Goal: Use online tool/utility: Utilize a website feature to perform a specific function

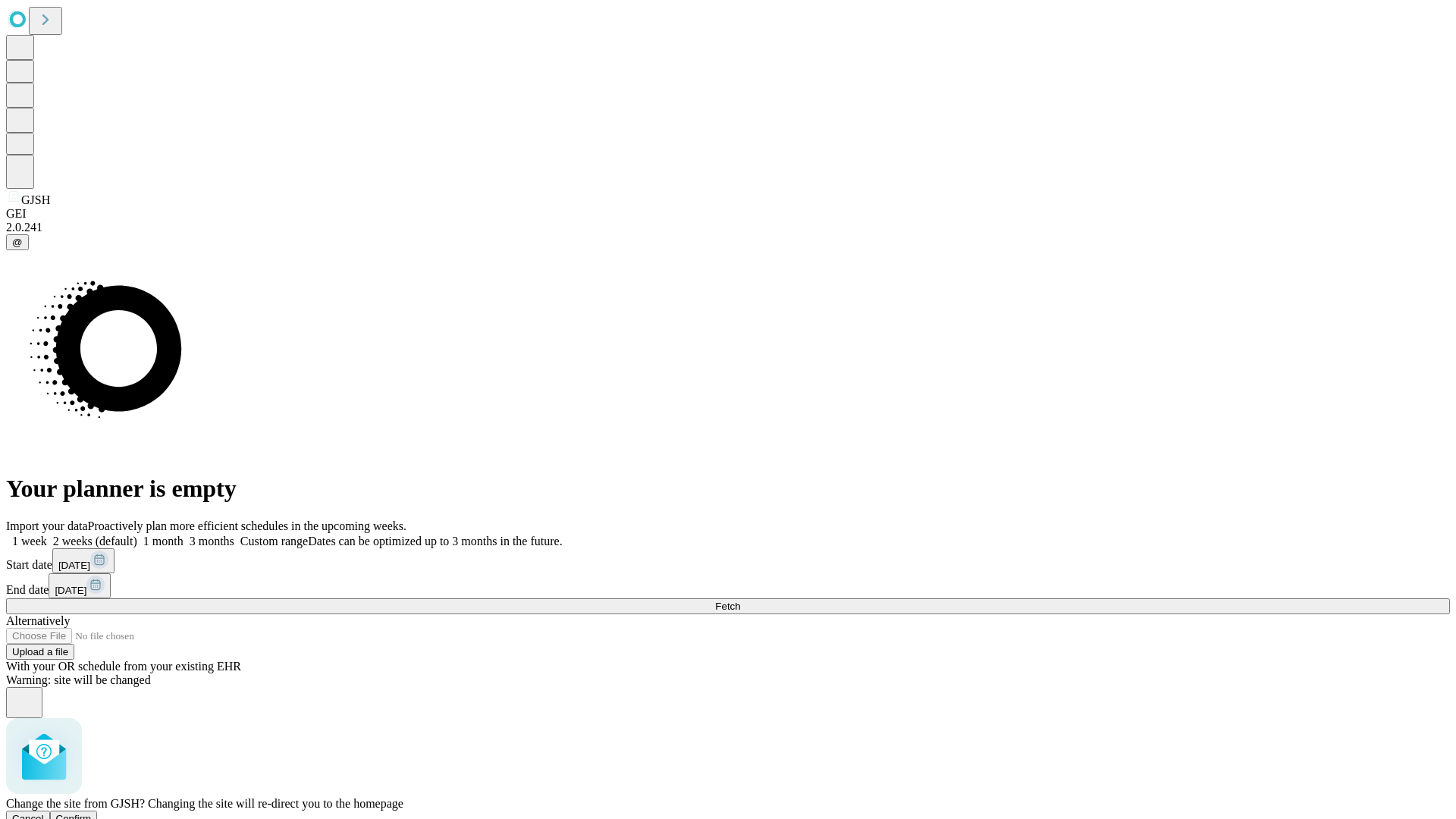
click at [92, 813] on span "Confirm" at bounding box center [74, 818] width 36 height 12
click at [183, 535] on label "1 month" at bounding box center [160, 541] width 46 height 13
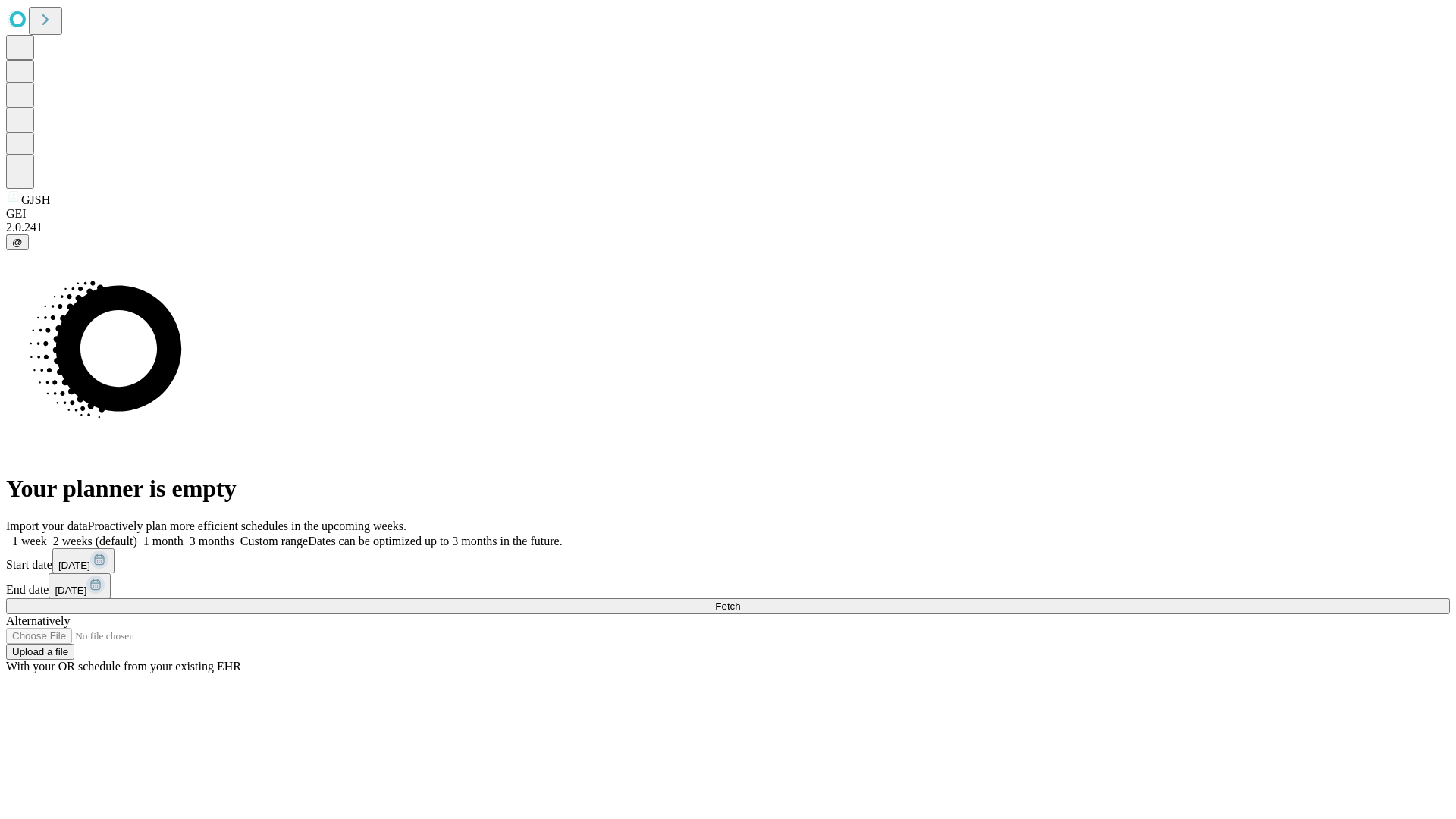
click at [740, 601] on span "Fetch" at bounding box center [727, 606] width 25 height 12
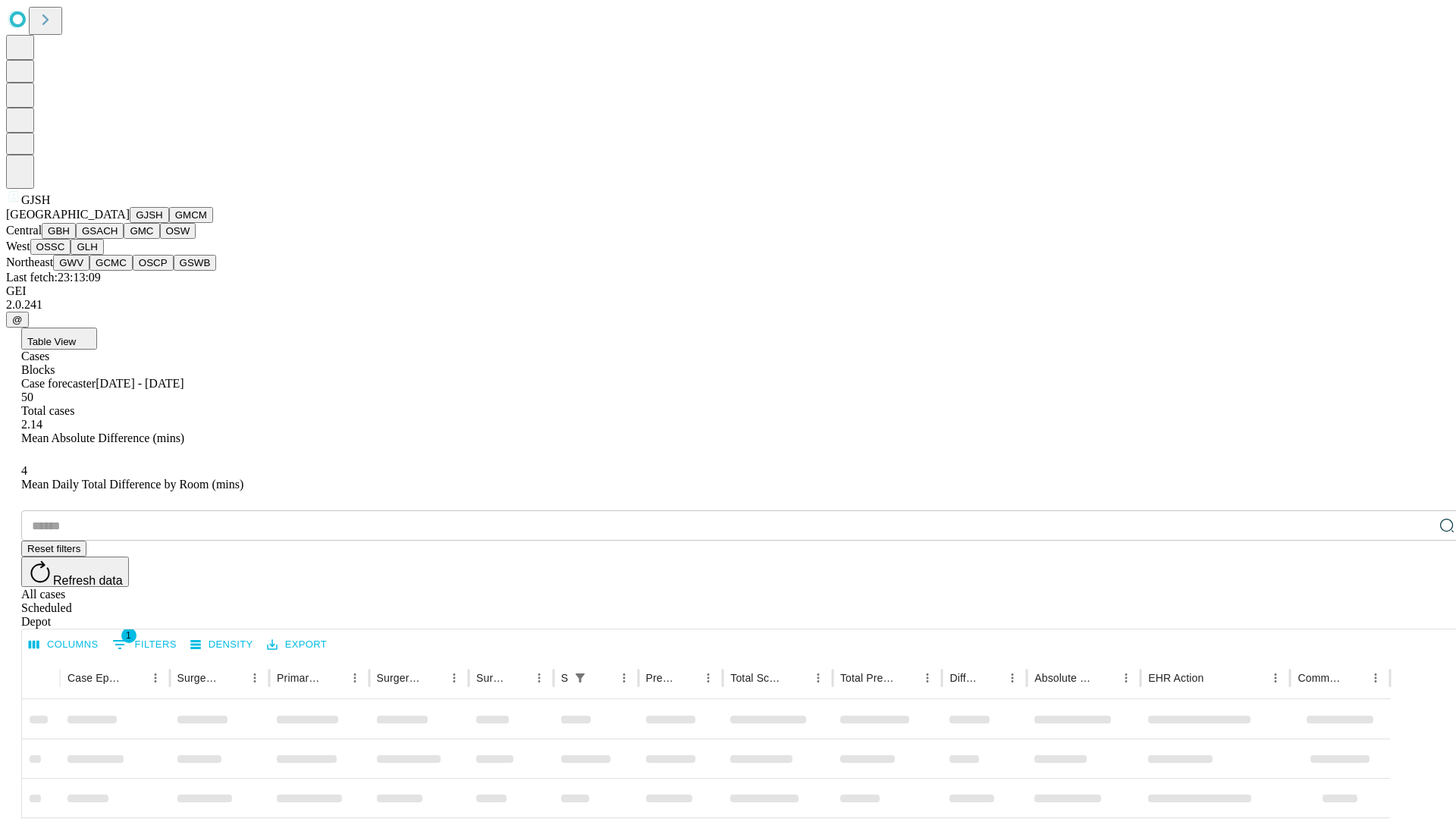
click at [169, 223] on button "GMCM" at bounding box center [191, 215] width 44 height 16
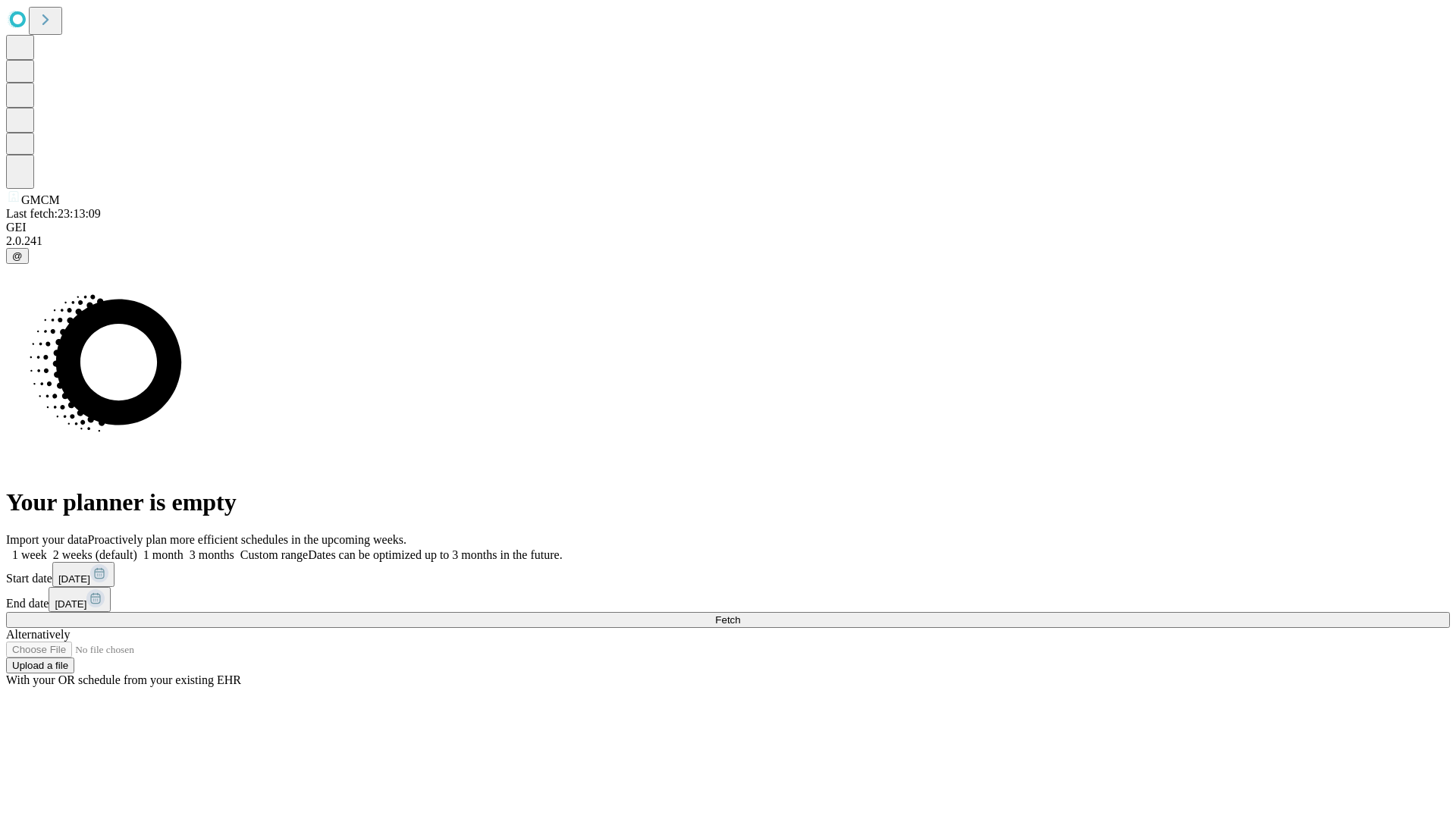
click at [183, 548] on label "1 month" at bounding box center [160, 554] width 46 height 13
click at [740, 614] on span "Fetch" at bounding box center [727, 620] width 25 height 12
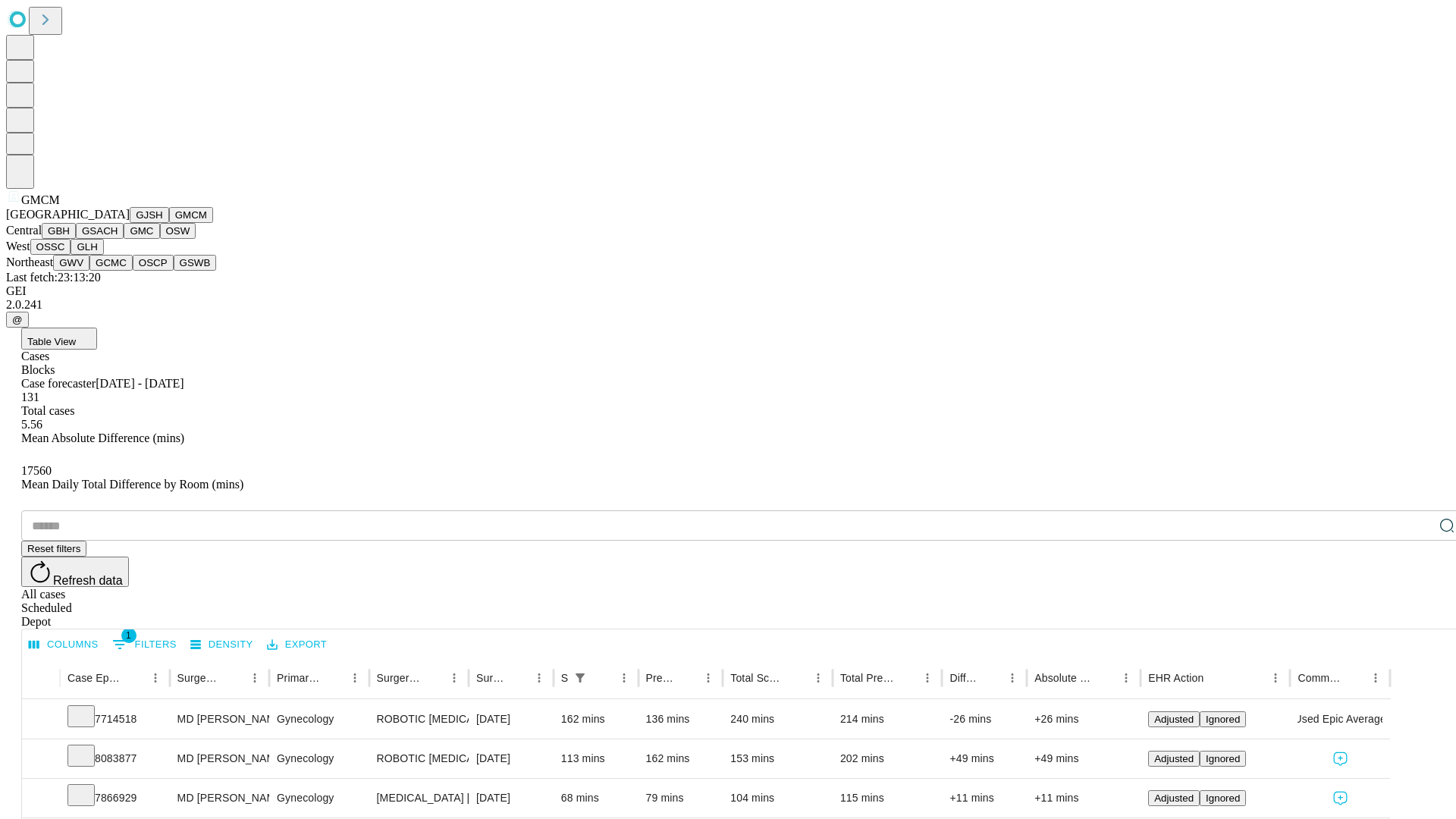
click at [76, 238] on button "GBH" at bounding box center [59, 231] width 34 height 16
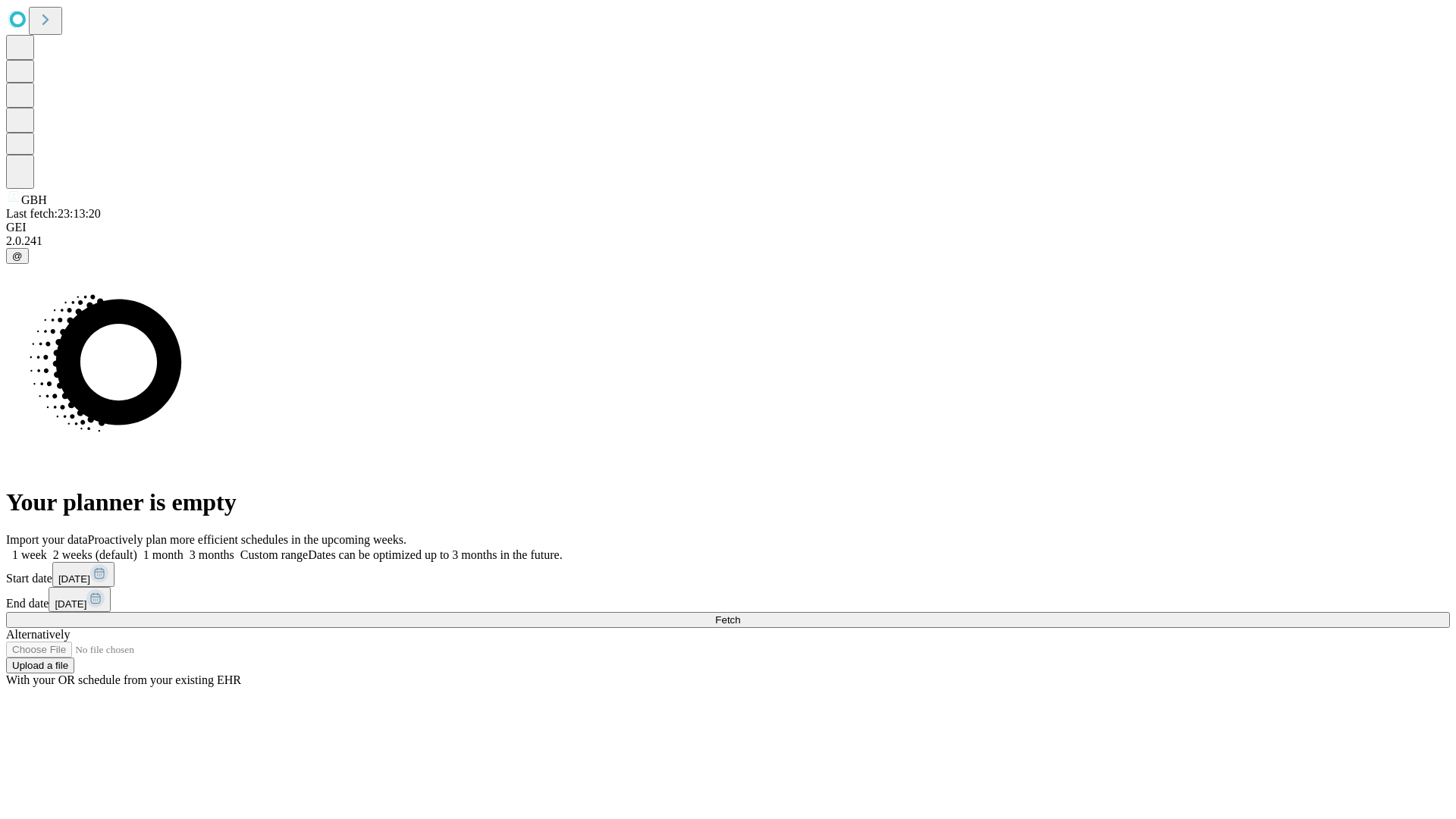
click at [740, 614] on span "Fetch" at bounding box center [727, 620] width 25 height 12
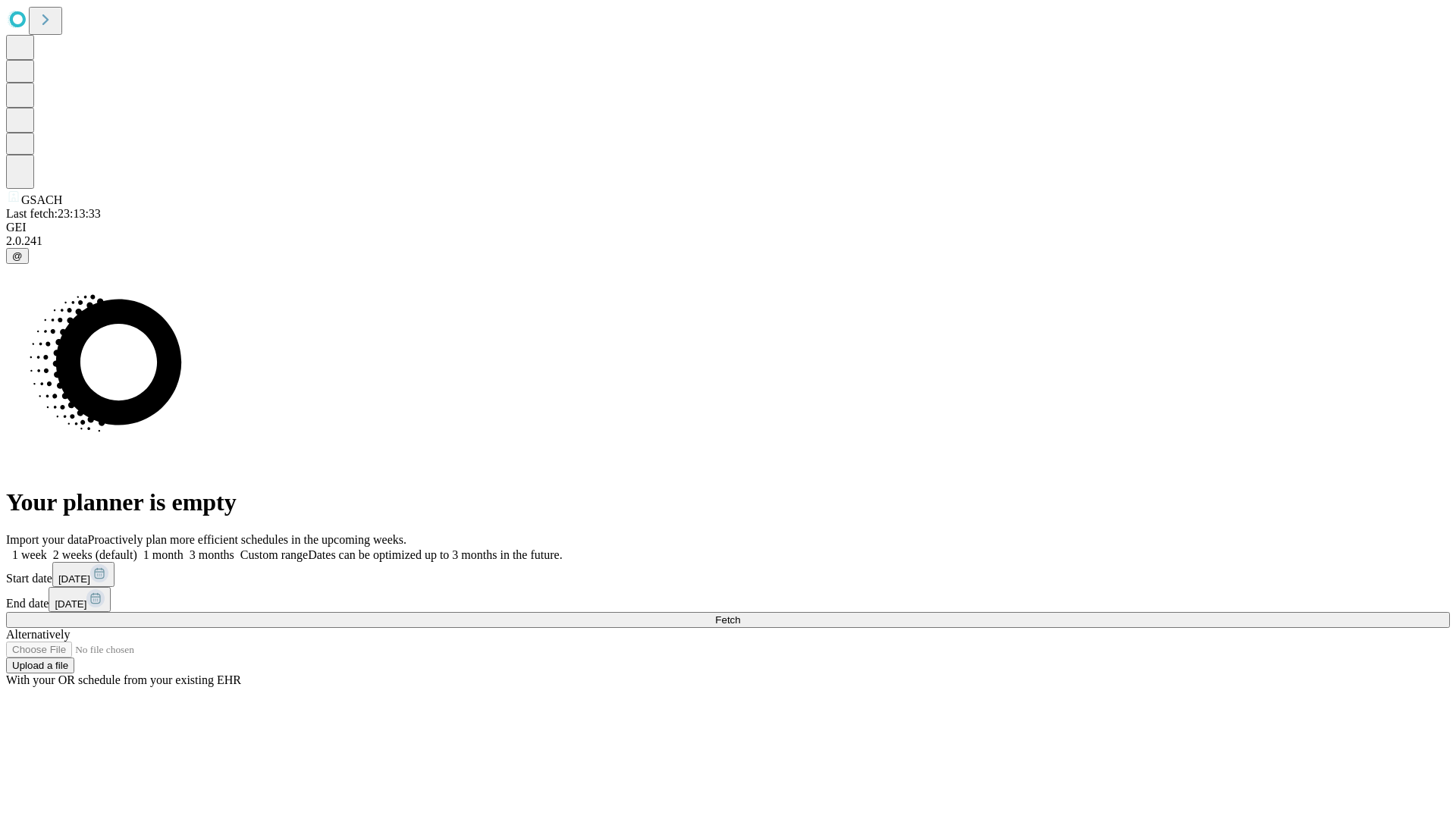
click at [183, 548] on label "1 month" at bounding box center [160, 554] width 46 height 13
click at [740, 614] on span "Fetch" at bounding box center [727, 620] width 25 height 12
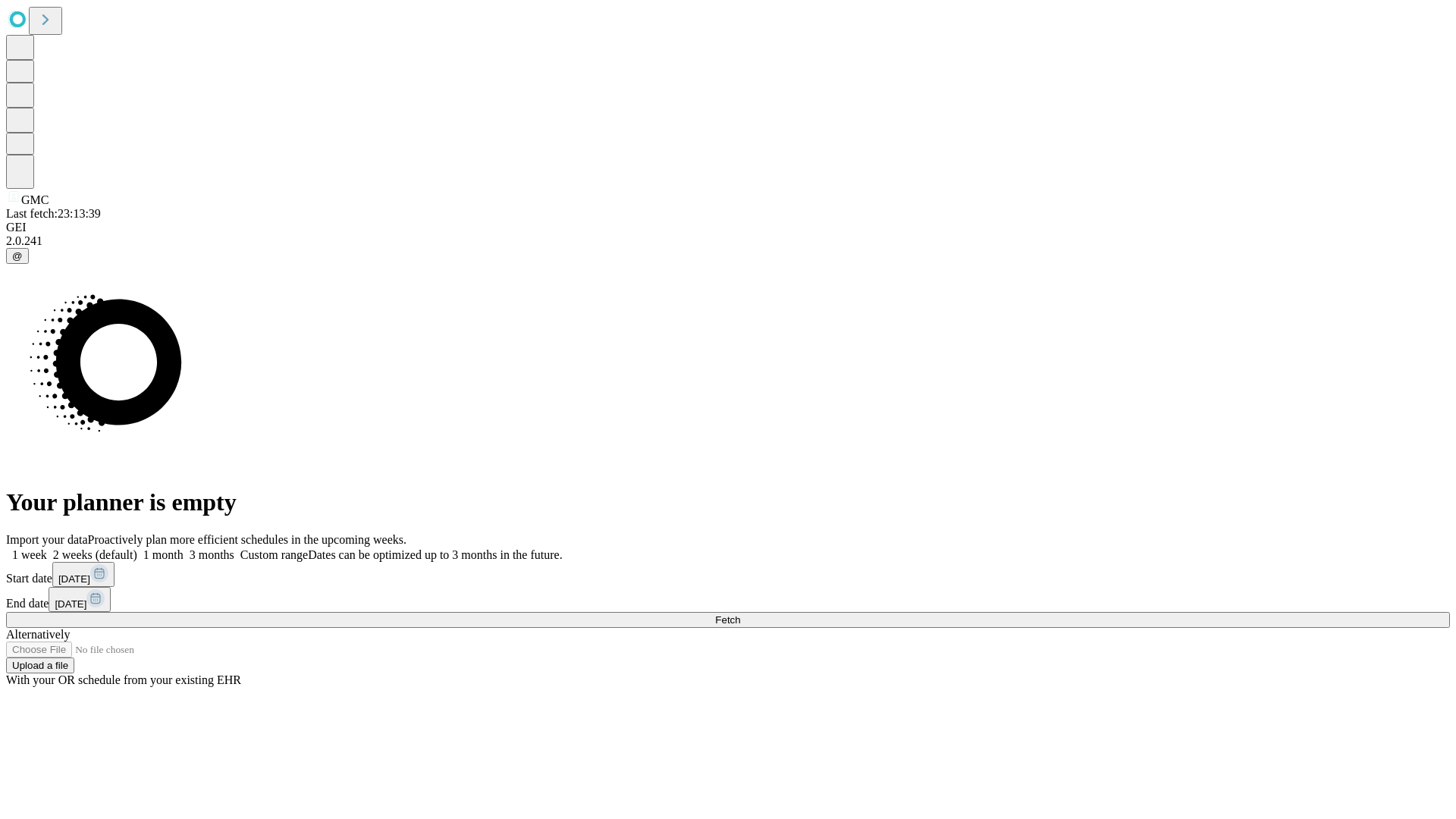
click at [183, 548] on label "1 month" at bounding box center [160, 554] width 46 height 13
click at [740, 614] on span "Fetch" at bounding box center [727, 620] width 25 height 12
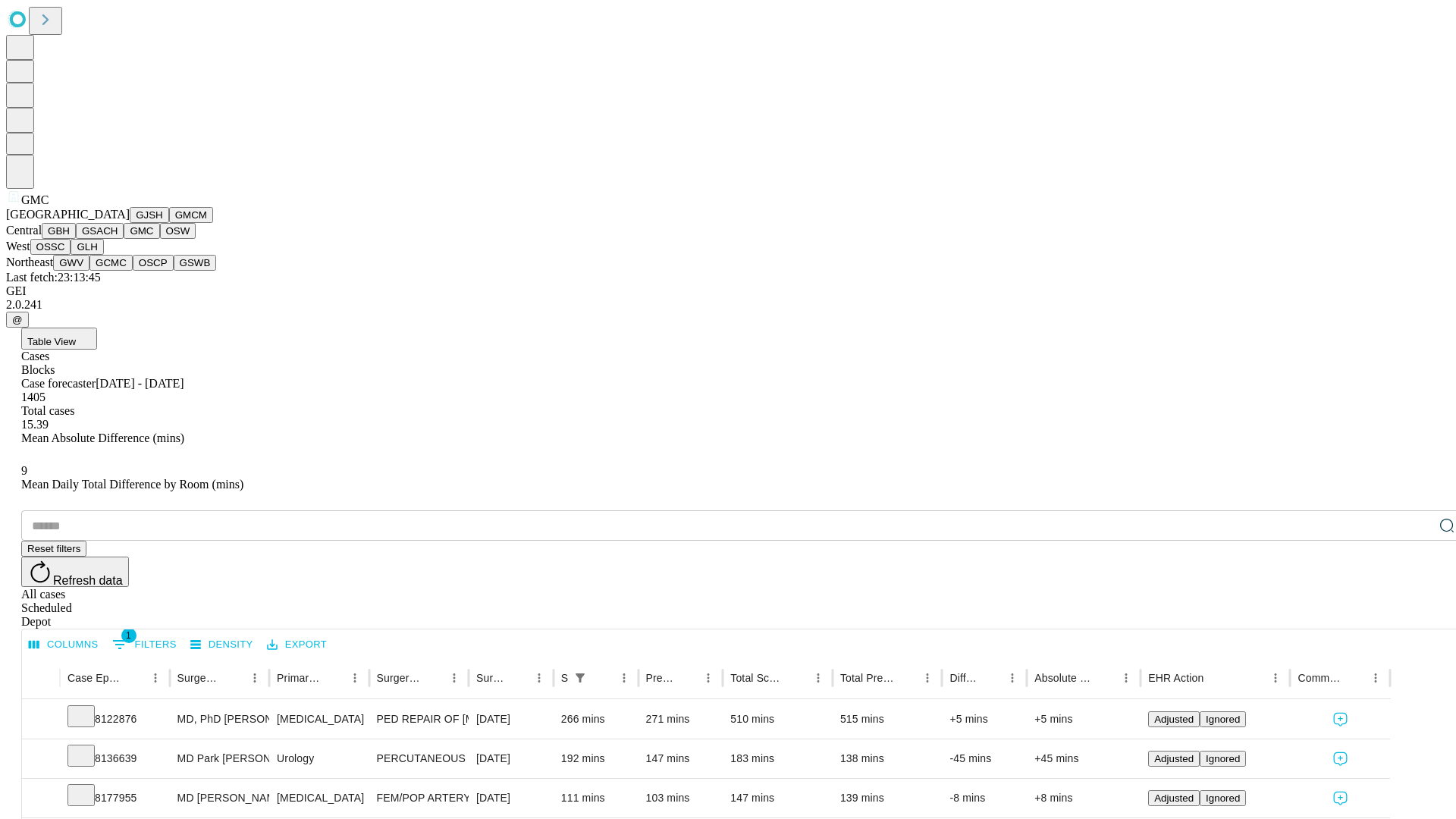
click at [160, 238] on button "OSW" at bounding box center [178, 231] width 37 height 16
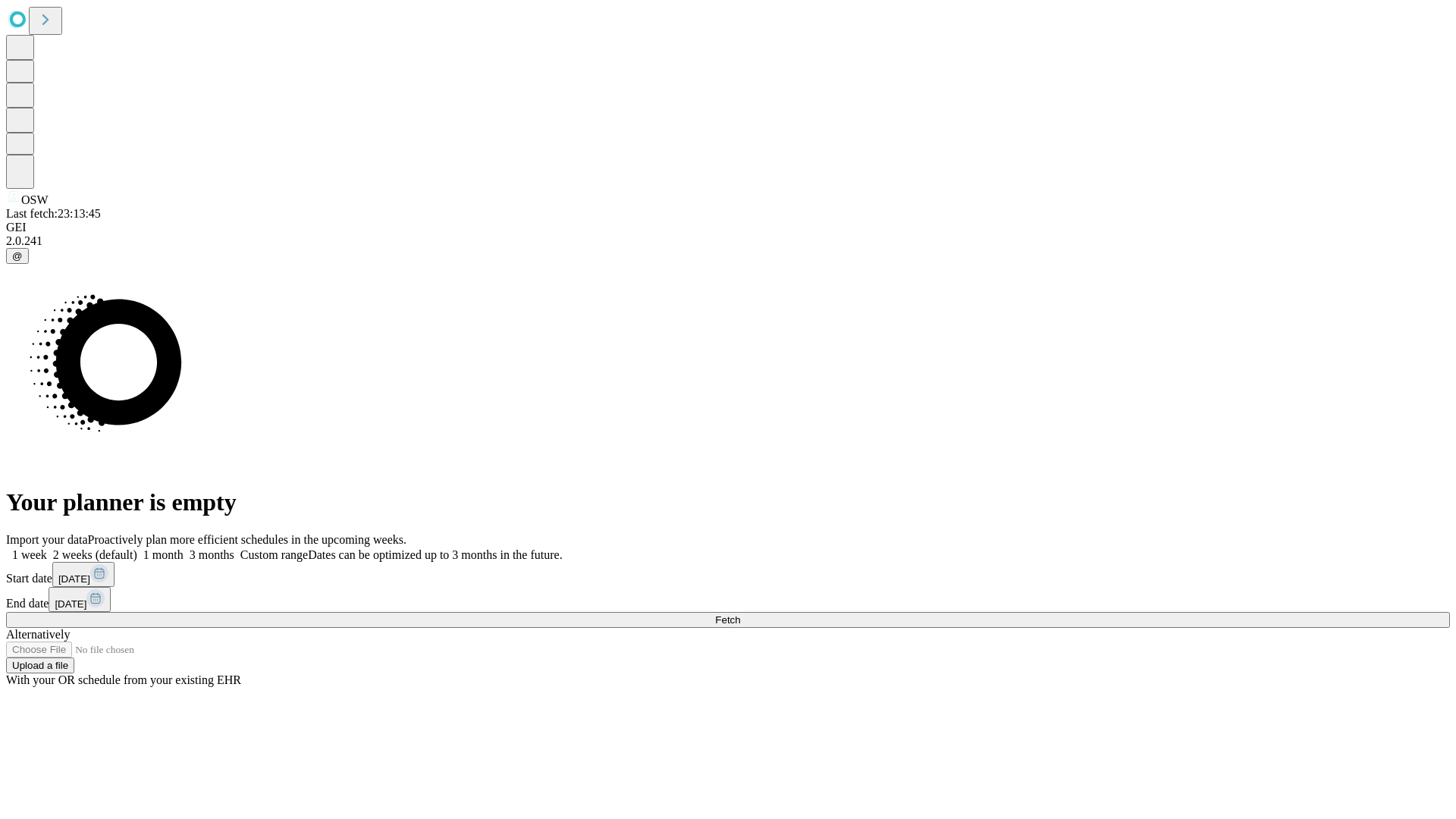
click at [183, 548] on label "1 month" at bounding box center [160, 554] width 46 height 13
click at [740, 614] on span "Fetch" at bounding box center [727, 620] width 25 height 12
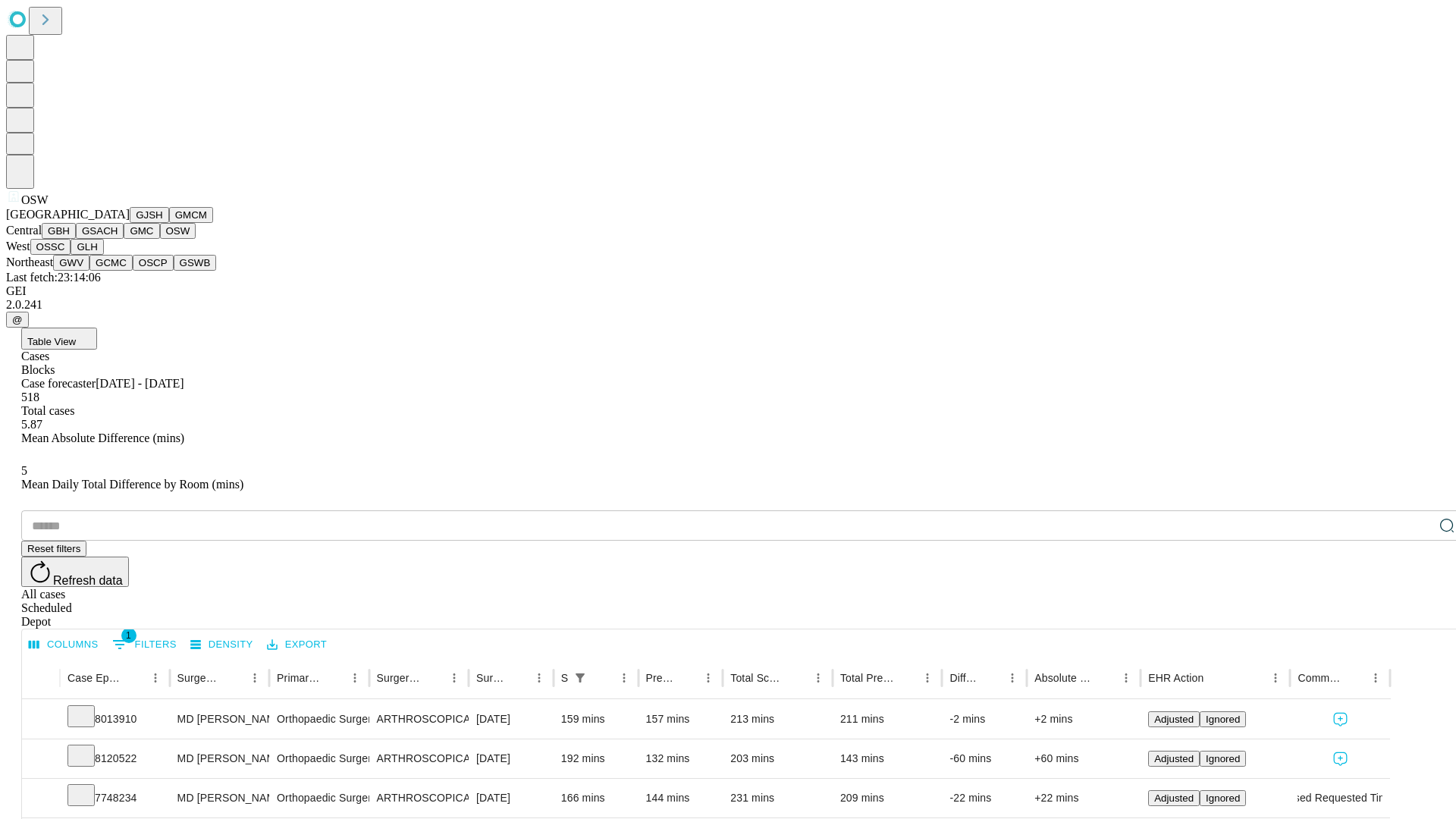
click at [71, 255] on button "OSSC" at bounding box center [51, 246] width 41 height 16
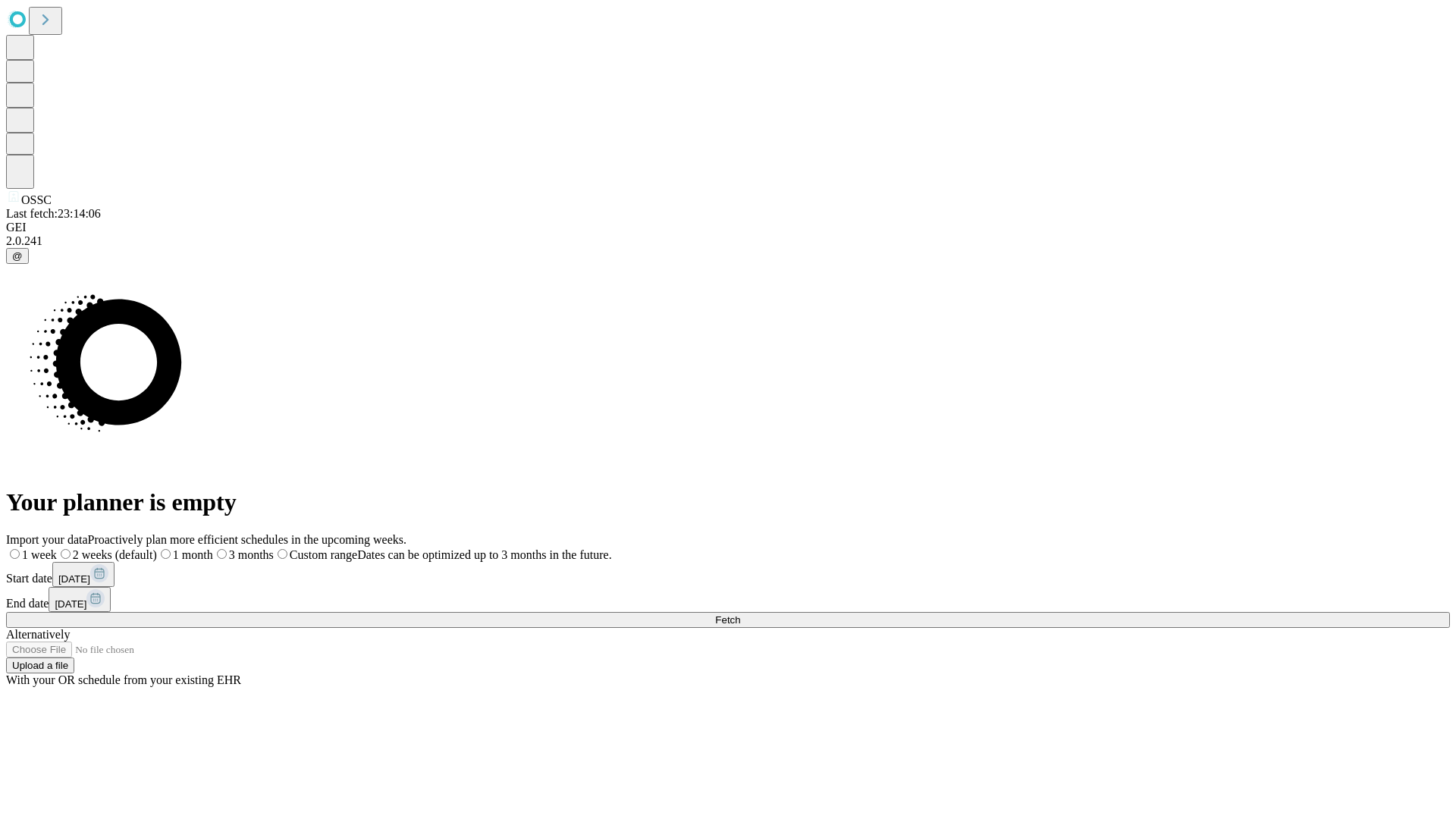
click at [213, 548] on label "1 month" at bounding box center [185, 554] width 56 height 13
click at [740, 614] on span "Fetch" at bounding box center [727, 620] width 25 height 12
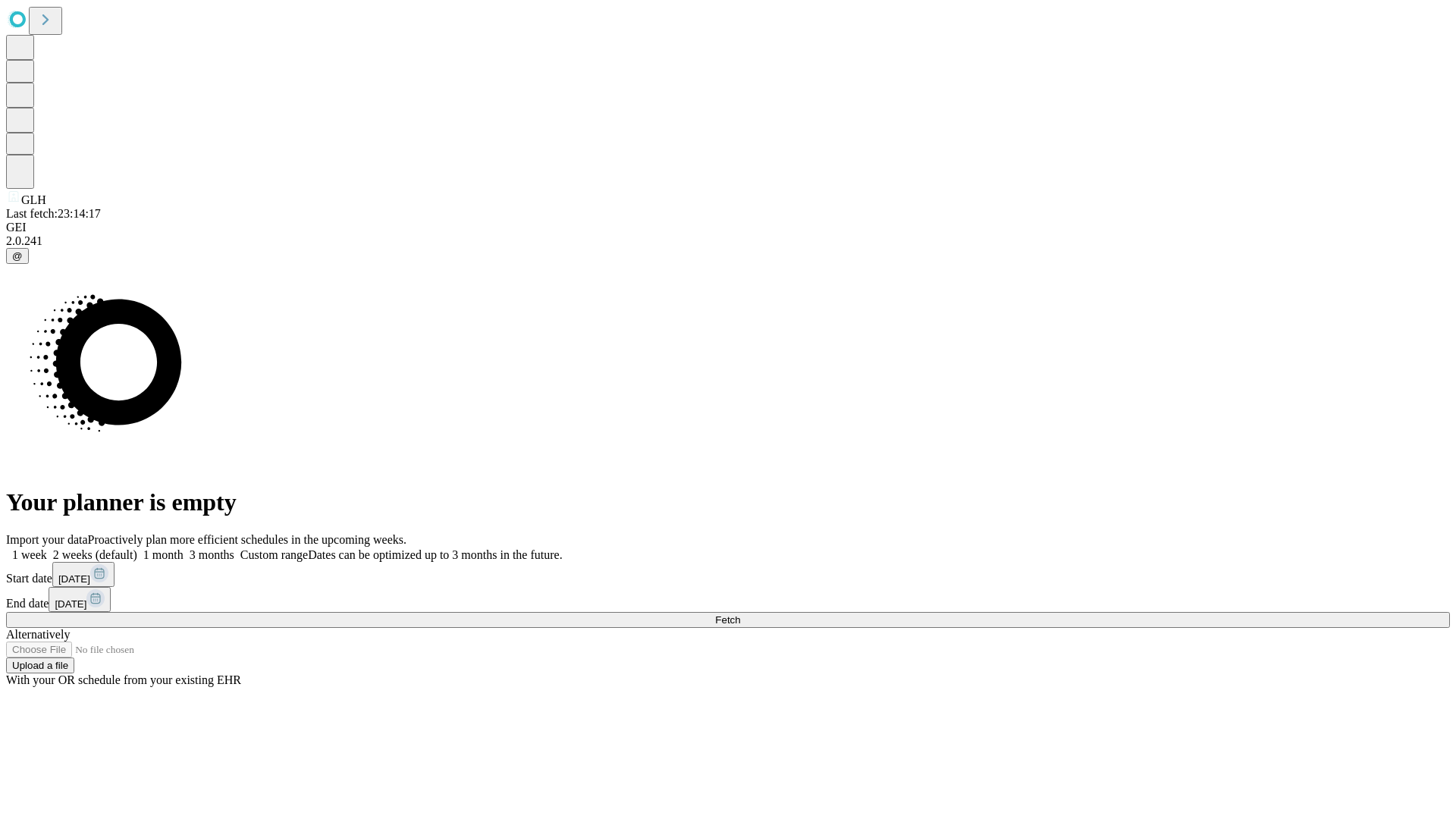
click at [183, 548] on label "1 month" at bounding box center [160, 554] width 46 height 13
click at [740, 614] on span "Fetch" at bounding box center [727, 620] width 25 height 12
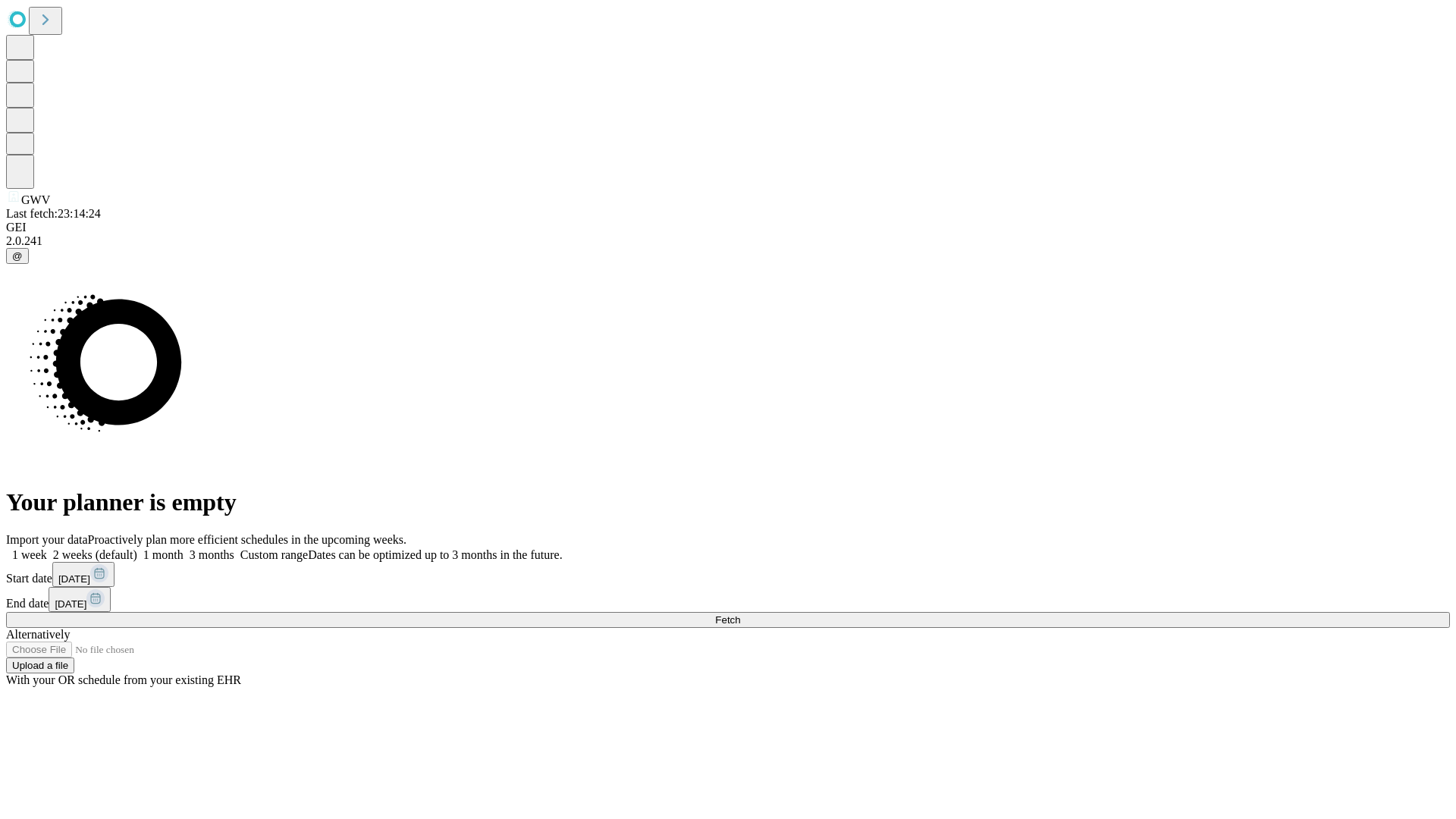
click at [183, 548] on label "1 month" at bounding box center [160, 554] width 46 height 13
click at [740, 614] on span "Fetch" at bounding box center [727, 620] width 25 height 12
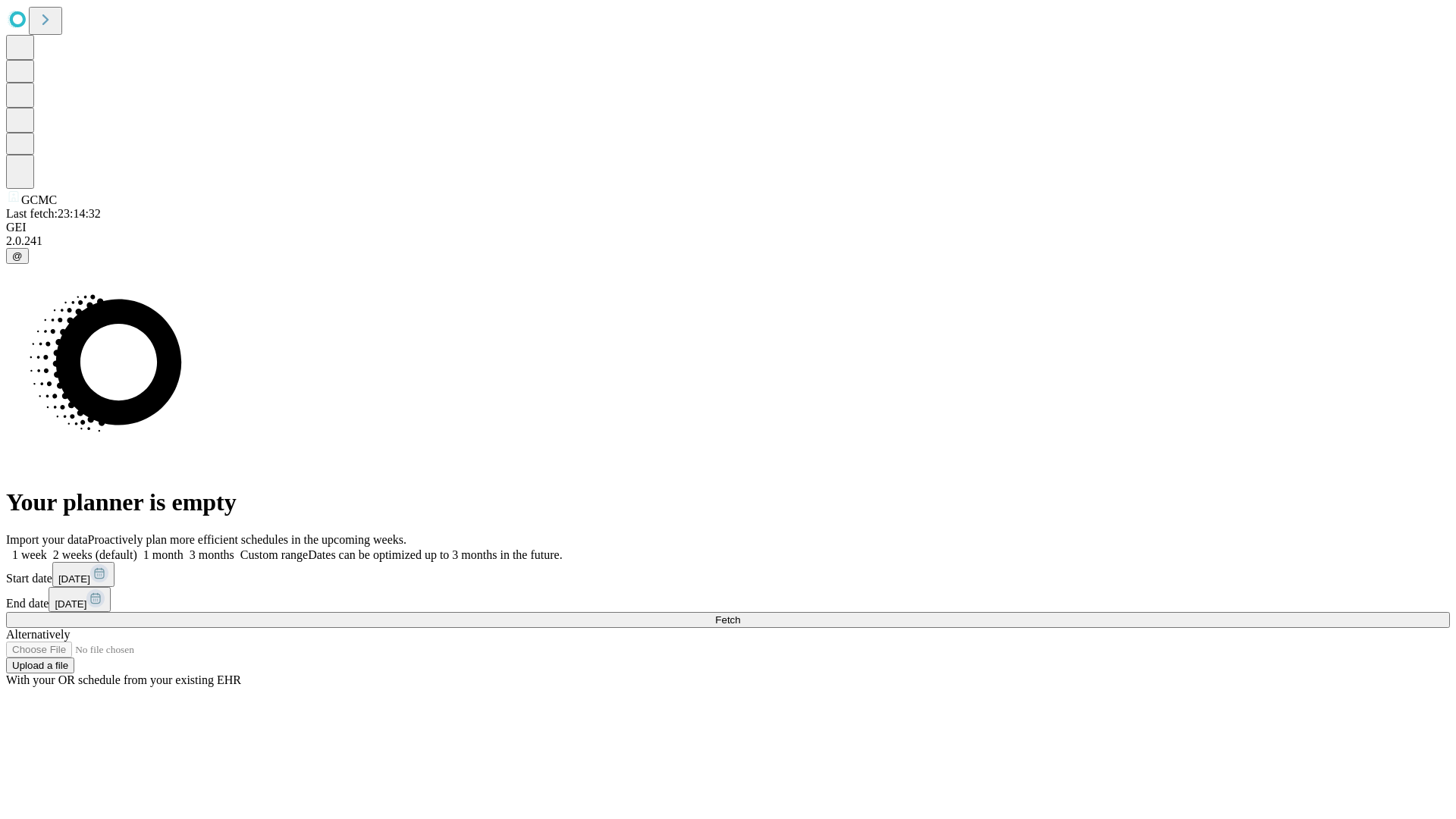
click at [740, 614] on span "Fetch" at bounding box center [727, 620] width 25 height 12
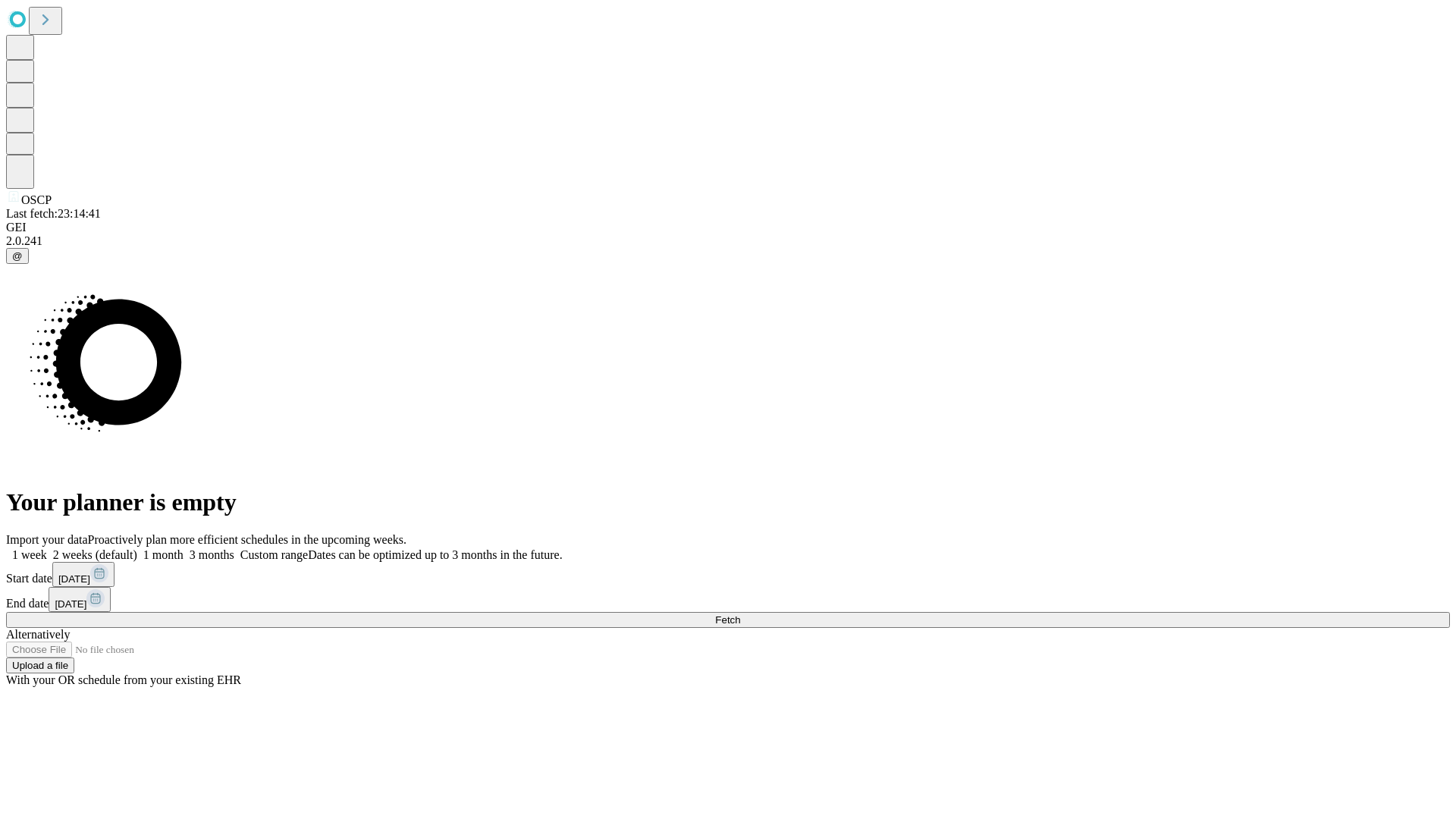
click at [183, 548] on label "1 month" at bounding box center [160, 554] width 46 height 13
click at [740, 614] on span "Fetch" at bounding box center [727, 620] width 25 height 12
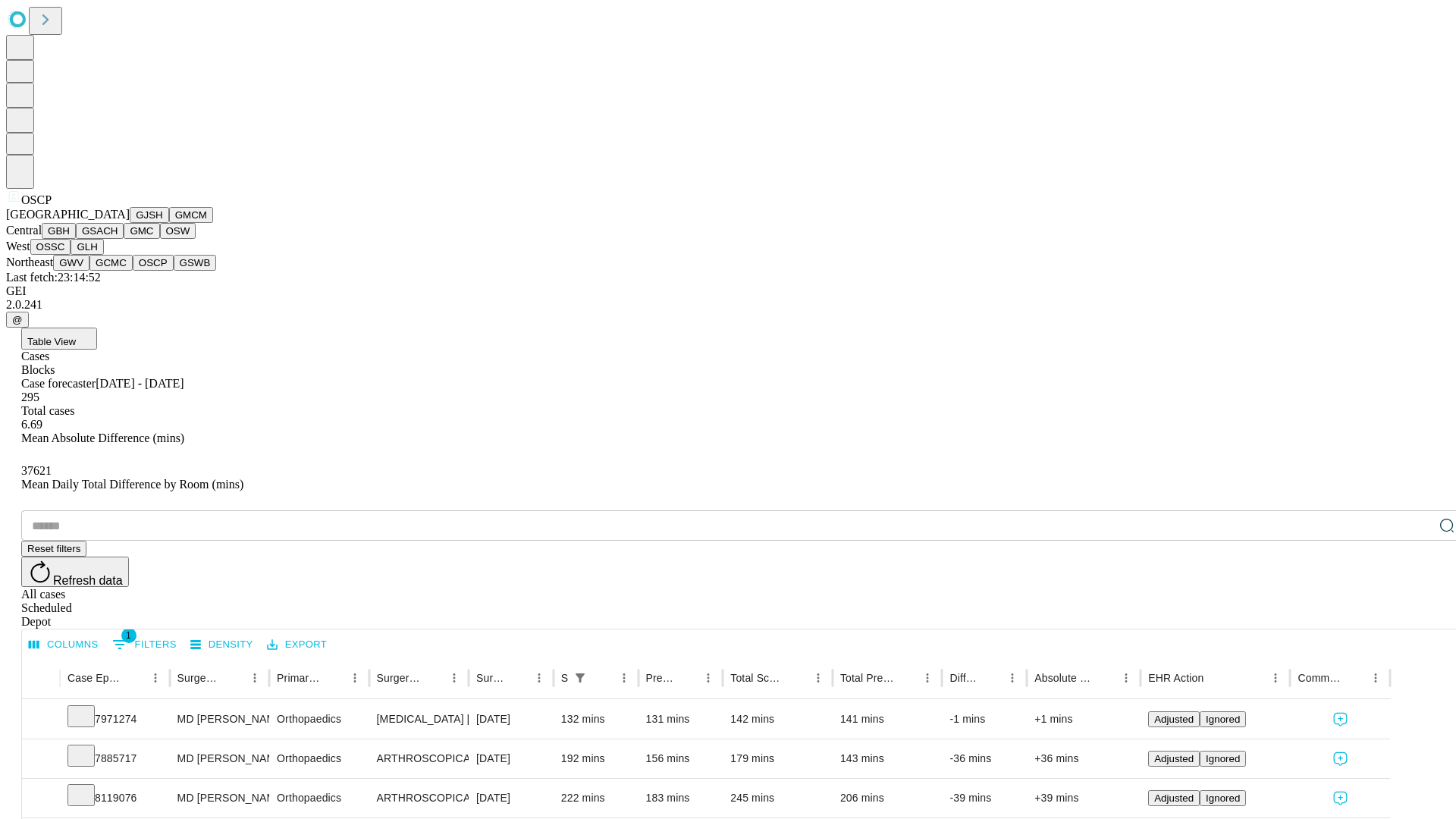
click at [174, 270] on button "GSWB" at bounding box center [195, 263] width 43 height 16
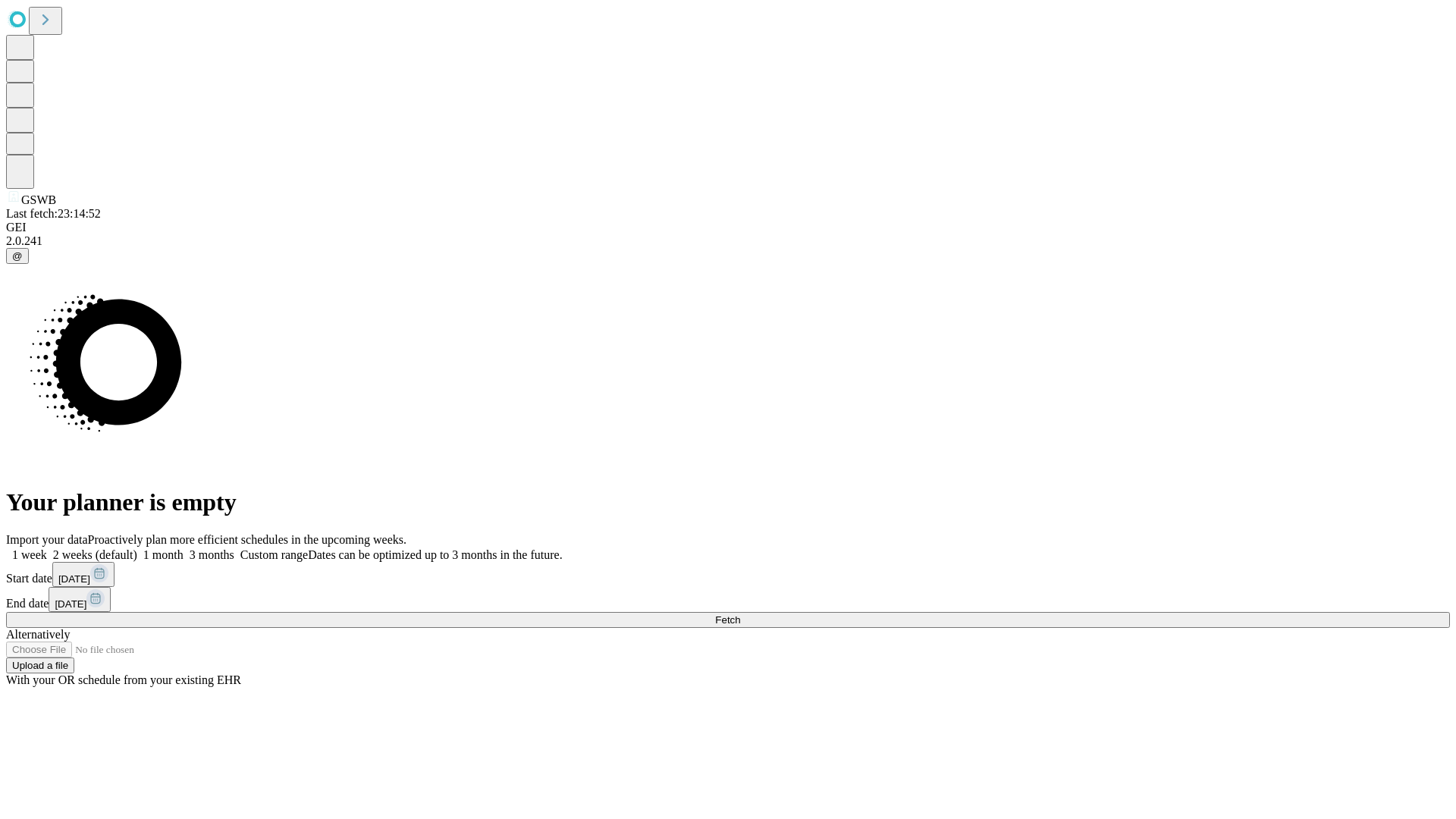
click at [183, 548] on label "1 month" at bounding box center [160, 554] width 46 height 13
click at [740, 614] on span "Fetch" at bounding box center [727, 620] width 25 height 12
